Goal: Task Accomplishment & Management: Use online tool/utility

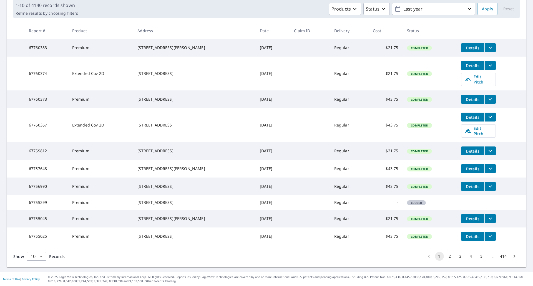
scroll to position [97, 0]
drag, startPoint x: 183, startPoint y: 199, endPoint x: 139, endPoint y: 194, distance: 44.4
click at [139, 200] on div "[STREET_ADDRESS]" at bounding box center [193, 203] width 113 height 6
copy div "[STREET_ADDRESS]"
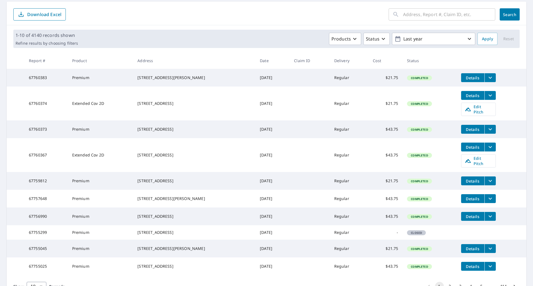
scroll to position [0, 0]
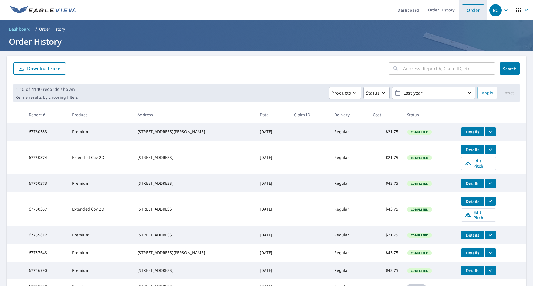
click at [467, 13] on link "Order" at bounding box center [473, 10] width 22 height 12
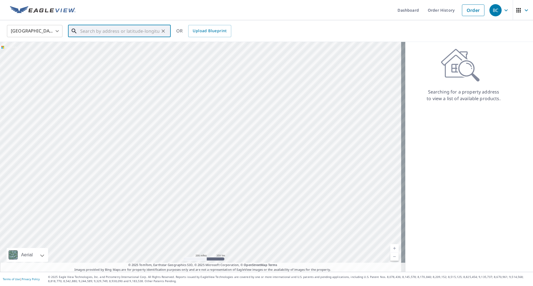
click at [124, 35] on input "text" at bounding box center [119, 31] width 79 height 16
paste input "700 South Water Street Rock Port, MO 64482"
click at [112, 51] on p "Rock Port, MO 64482" at bounding box center [122, 54] width 87 height 6
type input "700 S Water St Rock Port, MO 64482"
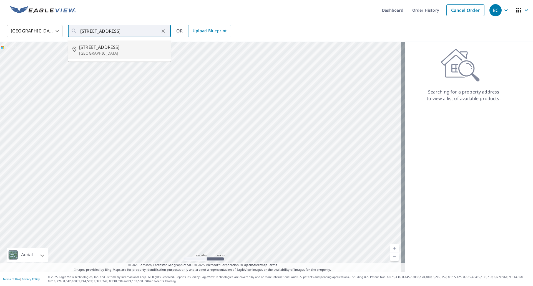
scroll to position [0, 0]
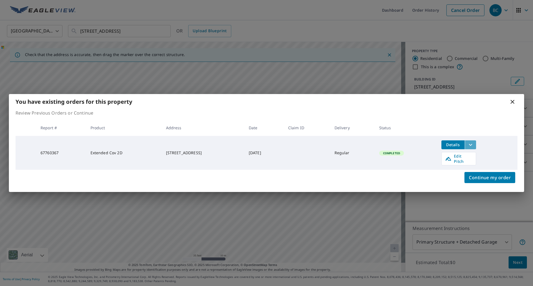
click at [474, 148] on icon "filesDropdownBtn-67760367" at bounding box center [470, 145] width 7 height 7
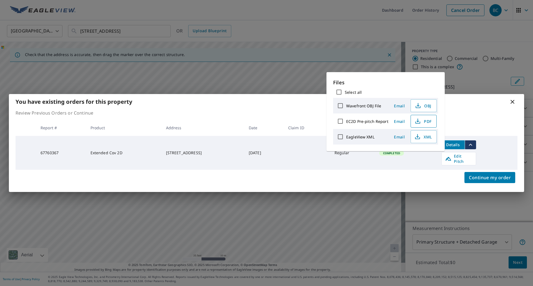
click at [424, 124] on span "PDF" at bounding box center [423, 121] width 18 height 7
click at [514, 105] on icon at bounding box center [512, 102] width 7 height 7
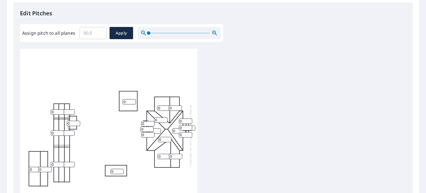
scroll to position [107, 0]
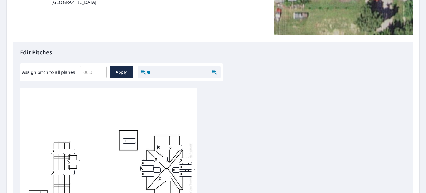
click at [91, 72] on input "Assign pitch to all planes" at bounding box center [93, 72] width 27 height 16
type input "9"
click at [122, 74] on span "Apply" at bounding box center [121, 72] width 15 height 7
type input "9"
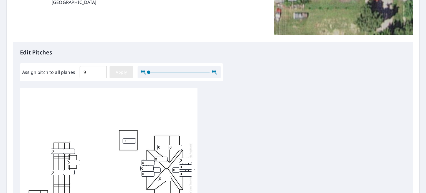
type input "9"
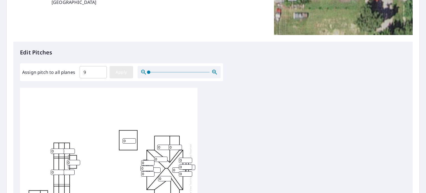
type input "9"
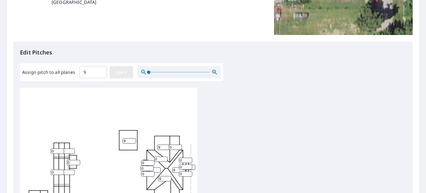
type input "9"
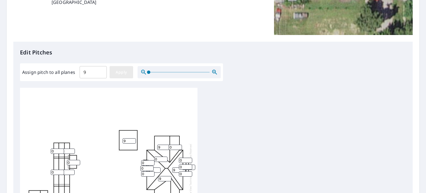
type input "9"
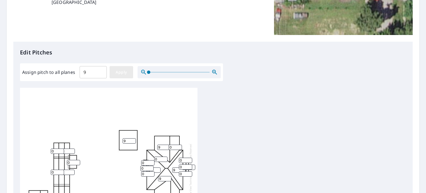
type input "9"
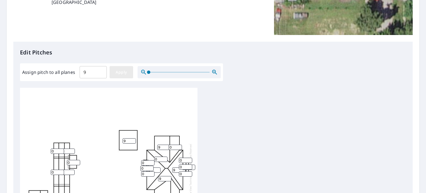
type input "9"
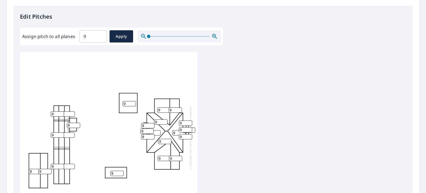
scroll to position [246, 0]
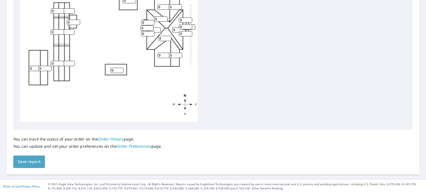
click at [17, 161] on button "Save report" at bounding box center [29, 161] width 32 height 12
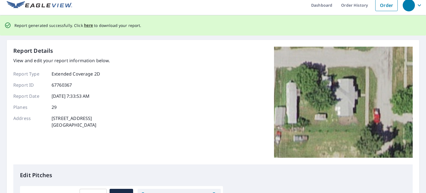
scroll to position [0, 0]
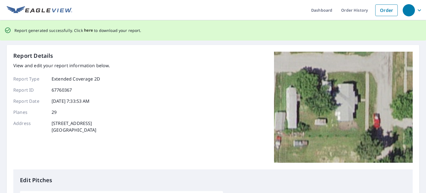
click at [87, 31] on span "here" at bounding box center [88, 30] width 9 height 7
